Goal: Browse casually: Explore the website without a specific task or goal

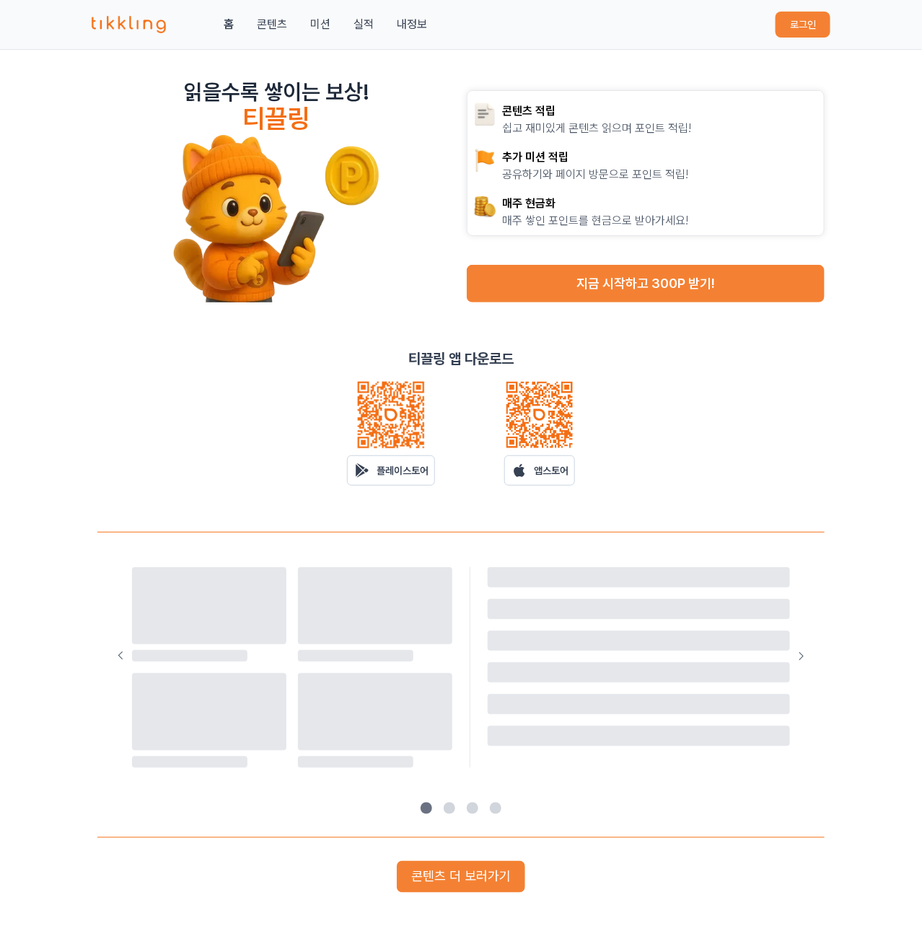
click at [805, 36] on button "로그인" at bounding box center [803, 25] width 55 height 26
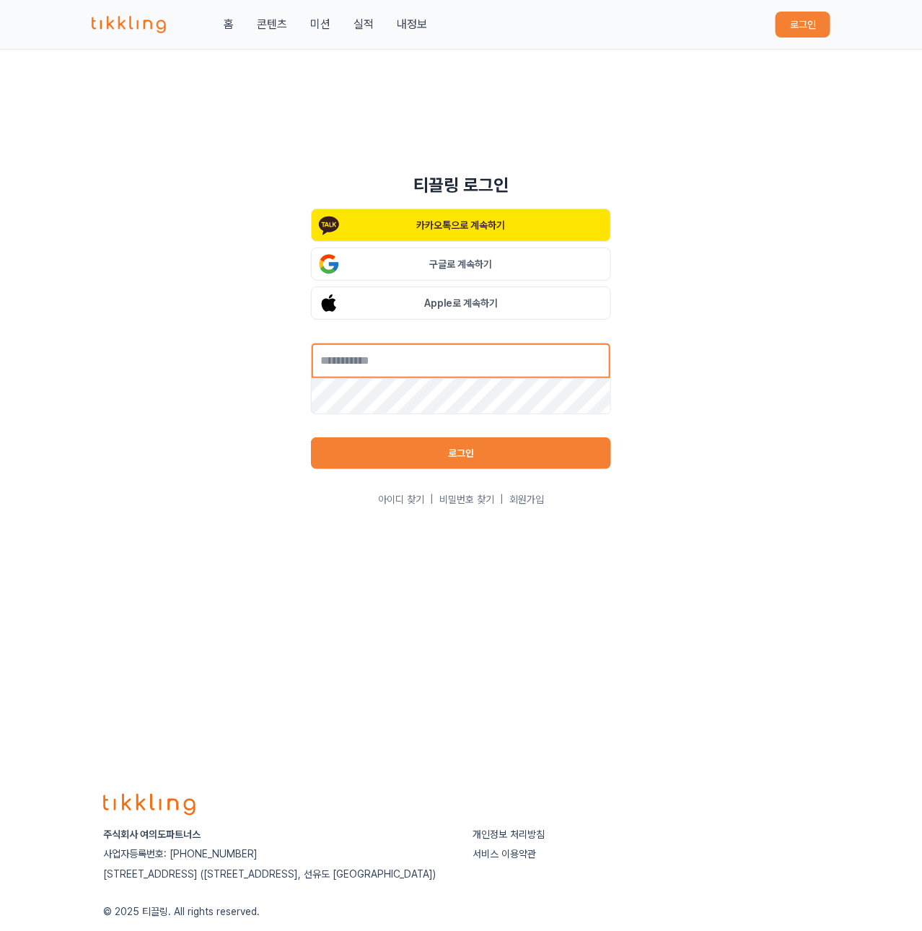
click at [440, 365] on input "text" at bounding box center [461, 361] width 300 height 36
type input "**********"
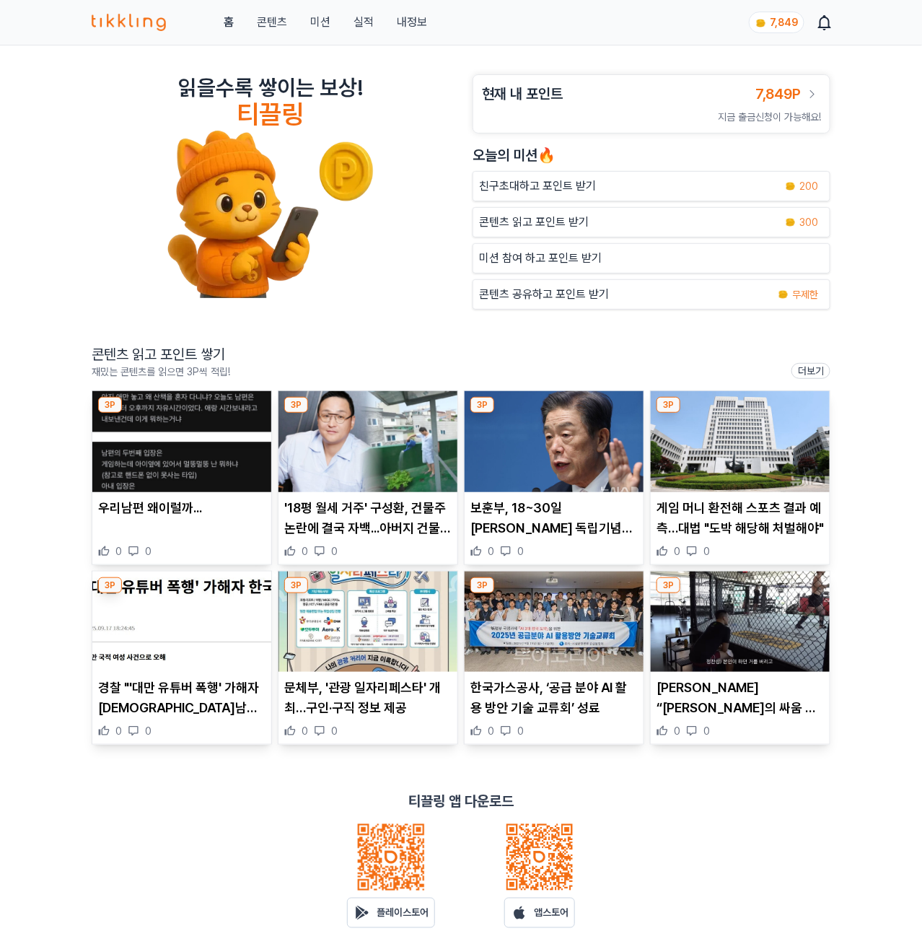
click at [207, 422] on img at bounding box center [181, 441] width 179 height 101
click at [435, 418] on img at bounding box center [368, 441] width 179 height 101
click at [541, 478] on img at bounding box center [554, 441] width 179 height 101
click at [763, 436] on img at bounding box center [740, 441] width 179 height 101
click at [177, 600] on img at bounding box center [181, 621] width 179 height 101
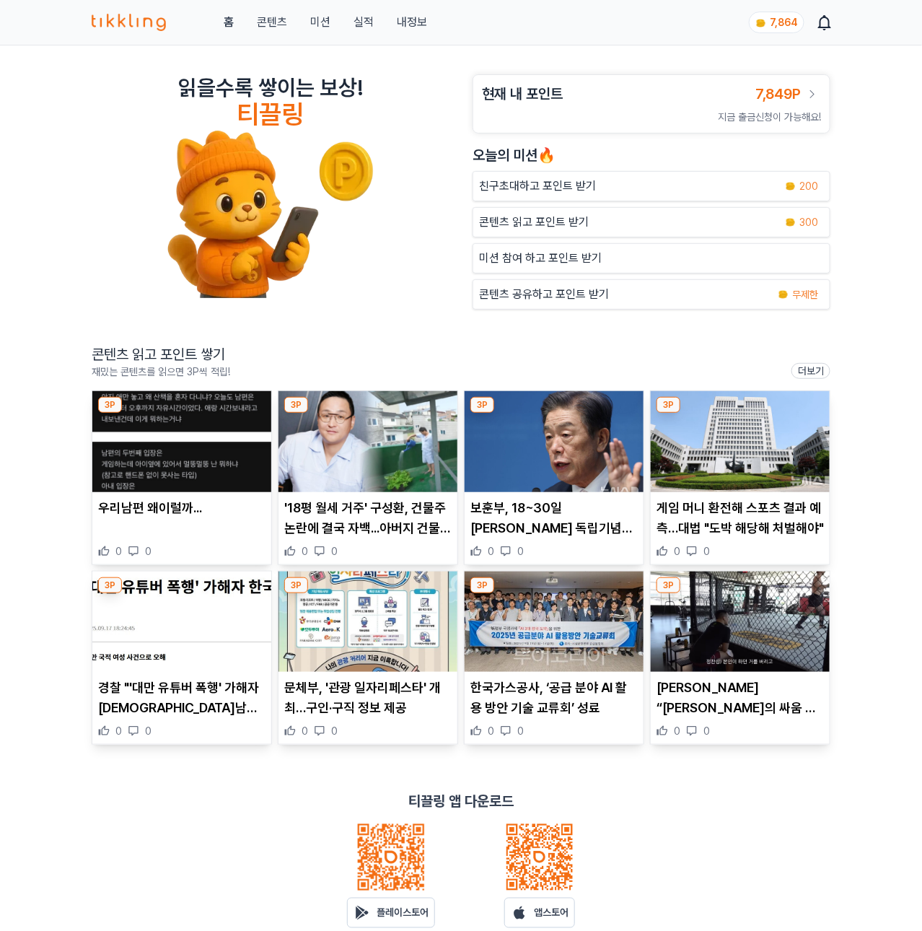
click at [377, 630] on img at bounding box center [368, 621] width 179 height 101
click at [545, 587] on img at bounding box center [554, 621] width 179 height 101
click at [722, 607] on img at bounding box center [740, 621] width 179 height 101
click at [367, 21] on link "실적" at bounding box center [364, 22] width 20 height 17
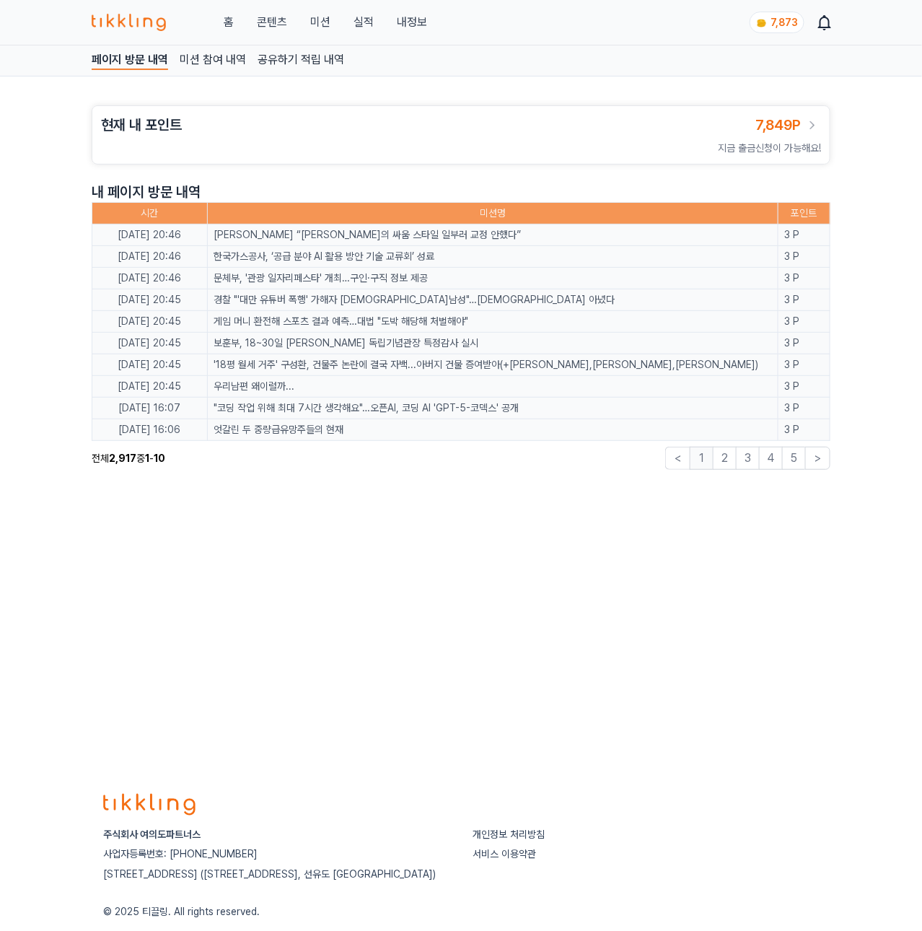
click at [308, 22] on div "홈 콘텐츠 미션 실적 내정보" at bounding box center [260, 22] width 336 height 17
click at [270, 25] on link "콘텐츠" at bounding box center [272, 22] width 30 height 17
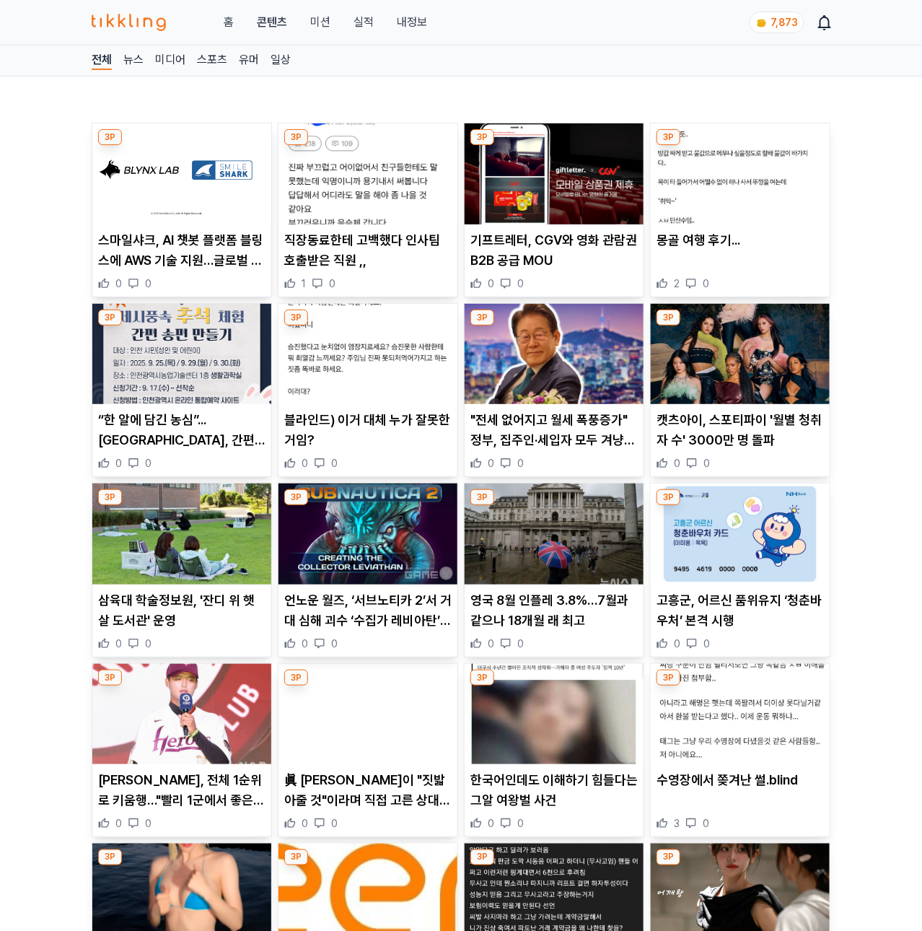
click at [188, 198] on img at bounding box center [181, 173] width 179 height 101
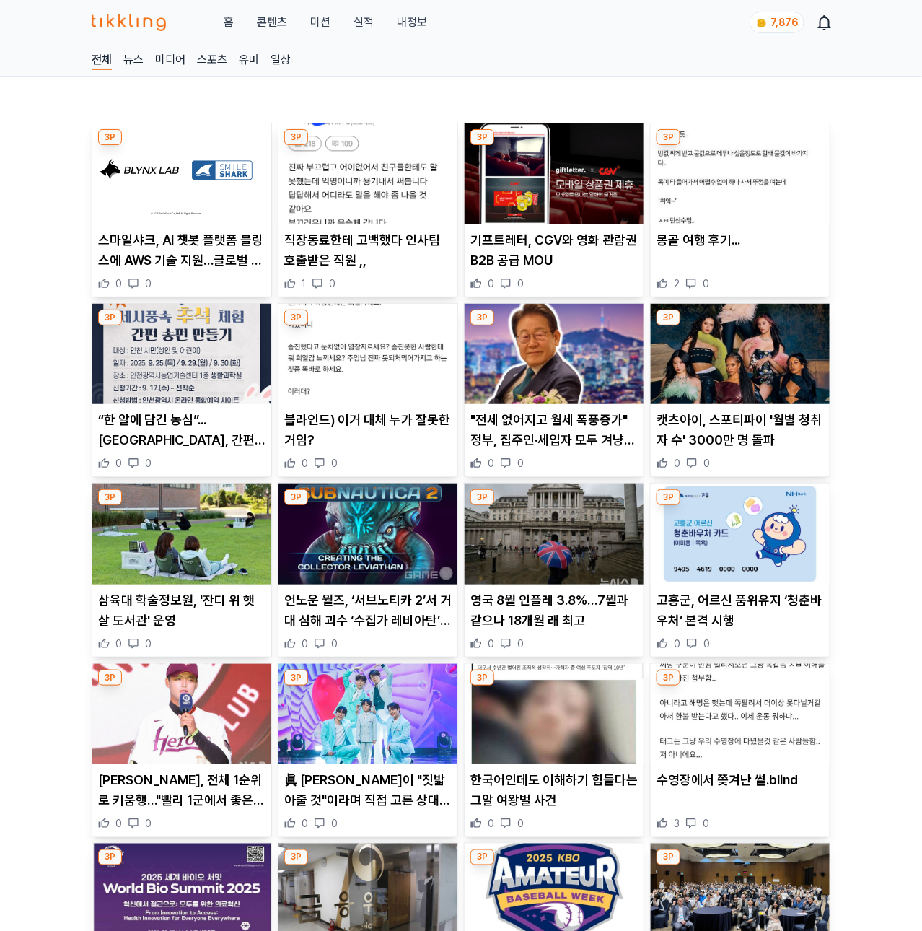
click at [384, 192] on img at bounding box center [368, 173] width 179 height 101
